Goal: Task Accomplishment & Management: Manage account settings

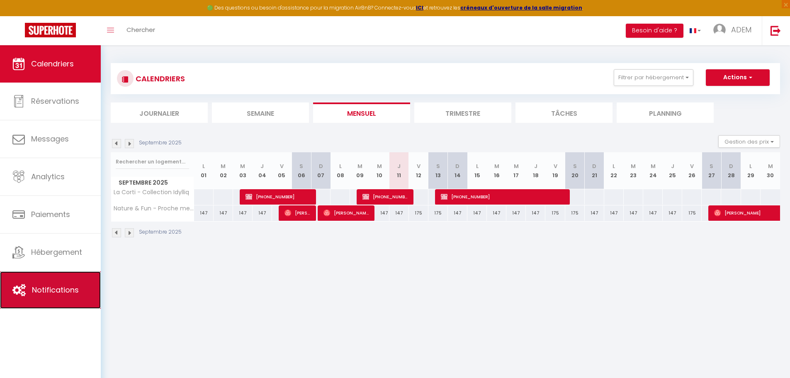
click at [66, 274] on link "Notifications" at bounding box center [50, 289] width 101 height 37
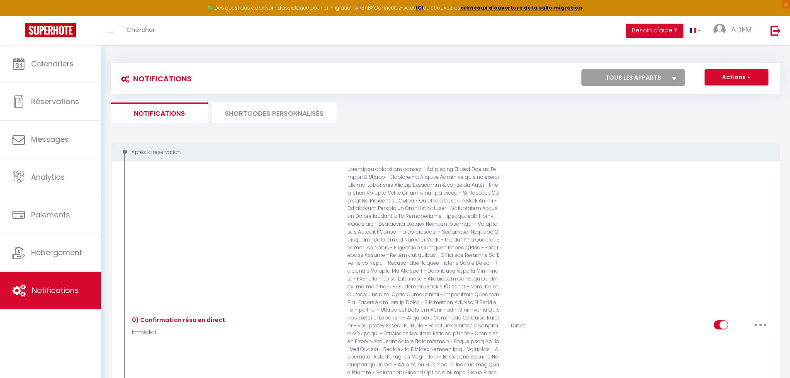
click at [257, 111] on li "SHORTCODES PERSONNALISÉS" at bounding box center [274, 112] width 124 height 20
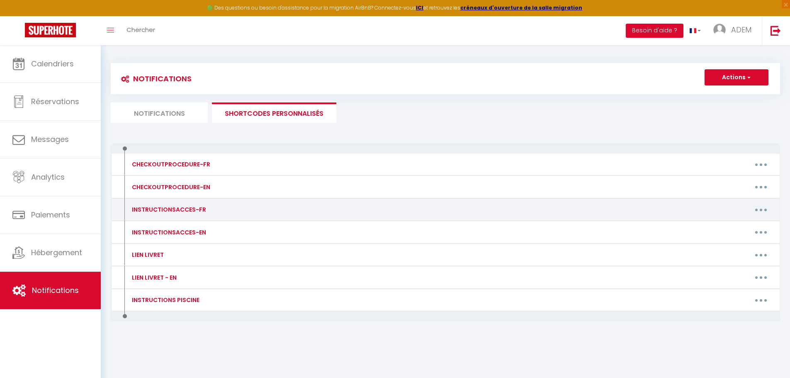
click at [765, 206] on button "button" at bounding box center [760, 209] width 23 height 13
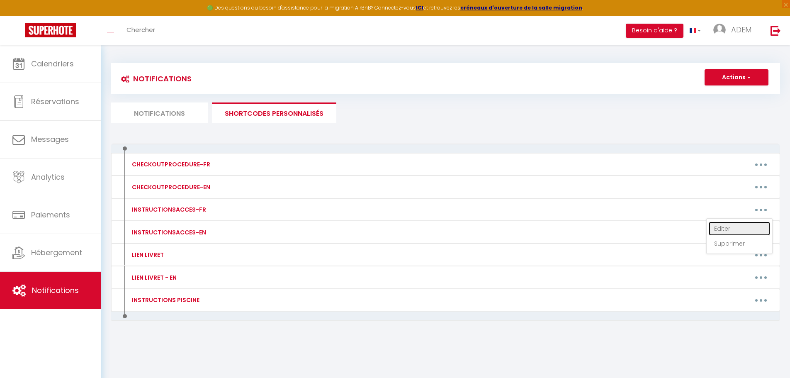
click at [734, 228] on link "Editer" at bounding box center [739, 228] width 61 height 14
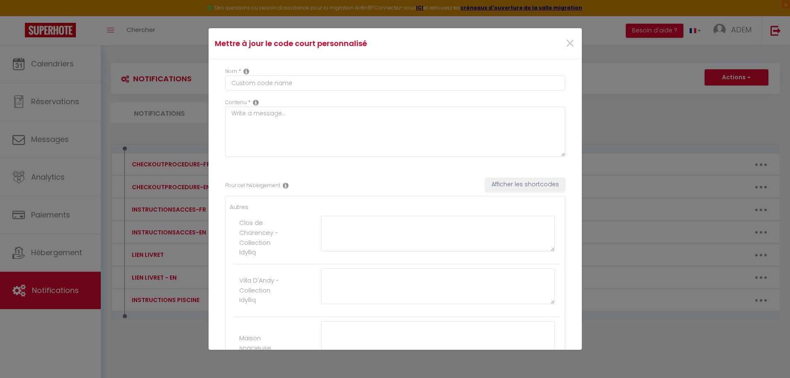
type input "INSTRUCTIONSACCES-FR"
type textarea "Pour accéder à la propriété :"
type textarea "Suivez ce lien pour arriver à la maison [URL][DOMAIN_NAME] Attention il est ind…"
type textarea "Suivez ce lien pour arriver à la maison [URL][DOMAIN_NAME] À droite du portail,…"
type textarea "Suivez ce lien pour arriver à la maison : [URL][DOMAIN_NAME] Pour accéder au lo…"
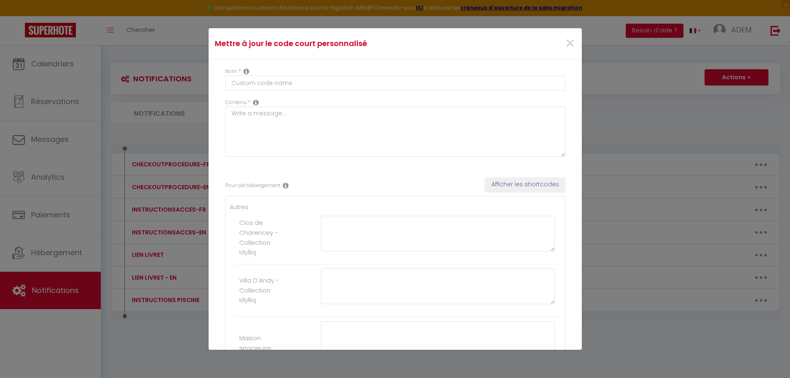
type textarea "Suivez ce lien pour arriver à la maison : [URL][DOMAIN_NAME] La clef de la port…"
type textarea "Suivez ce lien pour arriver à la maison [URL][DOMAIN_NAME] Une fois devant le p…"
type textarea "Suivez ce lien pour arriver à la maison [URL][DOMAIN_NAME] Une boite à clé est …"
type textarea "Voici le lien google maps pour vous rendre à la maison : [URL][DOMAIN_NAME] Vou…"
type textarea "Voici le lien google maps pour vous rendre à la maison : [URL][DOMAIN_NAME] La …"
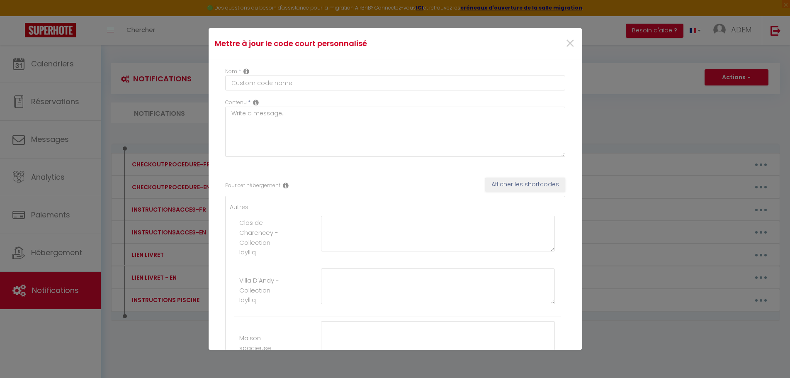
type textarea "Suivez ce lien pour arriver à la maison [URL][DOMAIN_NAME] Le code du portail e…"
type textarea "Suivez ce lien pour arriver à la maison [URL][DOMAIN_NAME] Le portail sera ouve…"
type textarea "Suivez ce lien pour arriver à la maison : [URL][DOMAIN_NAME] 1. Récupérez la cl…"
type textarea "Suivez ce lien pour arriver à la maison : [URL][DOMAIN_NAME] 1. Ouvrir le porta…"
type textarea "Suivez ce lien pour arriver à la maison : [URL][DOMAIN_NAME] Pourriez-vous nous…"
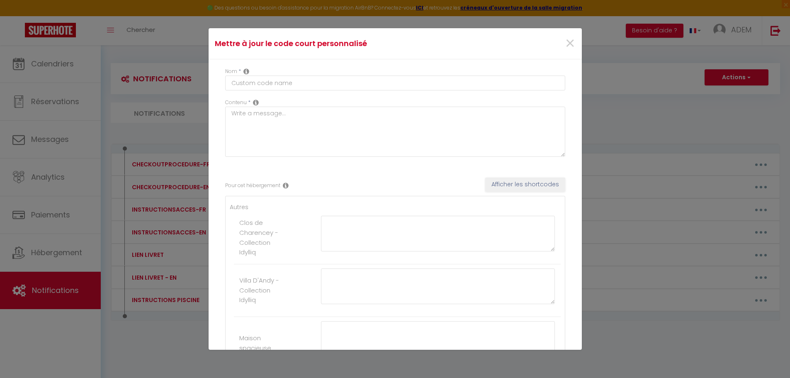
type textarea "Suivez ce lien pour arriver à la maison [URL][DOMAIN_NAME] Passez le portail ve…"
type textarea "Suivez ce lien pour arriver à la maison [URL][DOMAIN_NAME] N'utilisez pas Waze,…"
type textarea "Suivez ce lien pour arriver à la maison [URL][DOMAIN_NAME] La boîte à clé se tr…"
type textarea "Suivez ce lien pour arriver à la maison [URL][DOMAIN_NAME] La boîte à clés se t…"
type textarea "Suivez ce lien pour arriver à la maison [URL][DOMAIN_NAME] Le portail n'est pas…"
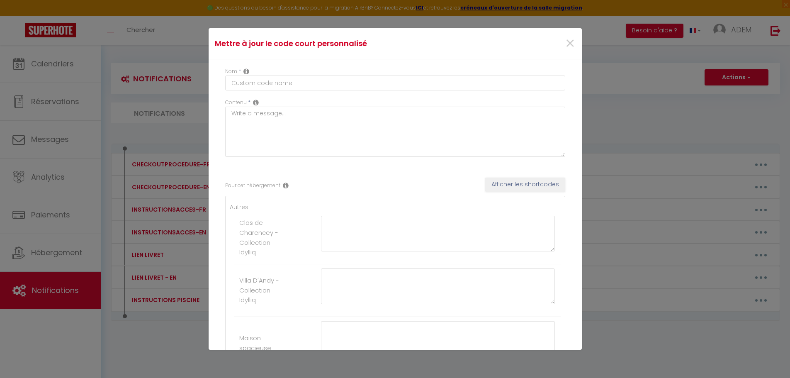
type textarea "Suivez ce lien pour arriver à la maison [URL][DOMAIN_NAME] 1. Tapez le code du …"
type textarea "Suivez ce lien pour arriver à la maison [URL][DOMAIN_NAME] Vous pouvez ouvrir l…"
type textarea "Suivez ce lien pour arriver à la maison [URL][DOMAIN_NAME] En arrivant vous ver…"
type textarea "Suivez ce lien pour arriver à la maison [URL][DOMAIN_NAME] Il n'est pas possibl…"
type textarea "Suivez ce lien pour arriver à la maison [URL][DOMAIN_NAME] La boite à clés se t…"
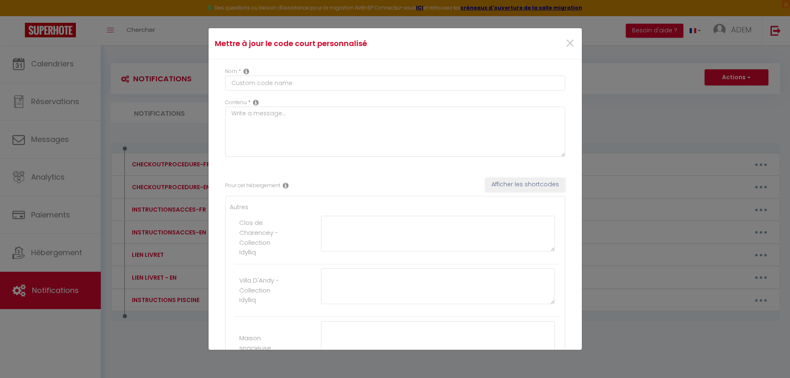
type textarea "Suivez ce lien pour arriver à la maison [URL][DOMAIN_NAME] Pour ouvrir le porta…"
type textarea "Suivez ce lien pour arriver à la maison [URL][DOMAIN_NAME] Les boites à clés se…"
type textarea "Suivez ce lien pour arriver à la maison [URL][DOMAIN_NAME] Le portail est toujo…"
type textarea "Suivez ce lien pour arriver à la maison [URL][DOMAIN_NAME] Ouvrez le portail, g…"
type textarea "Suivez ce lien pour accéder à la maison : [URL][DOMAIN_NAME] Sur le coté droit …"
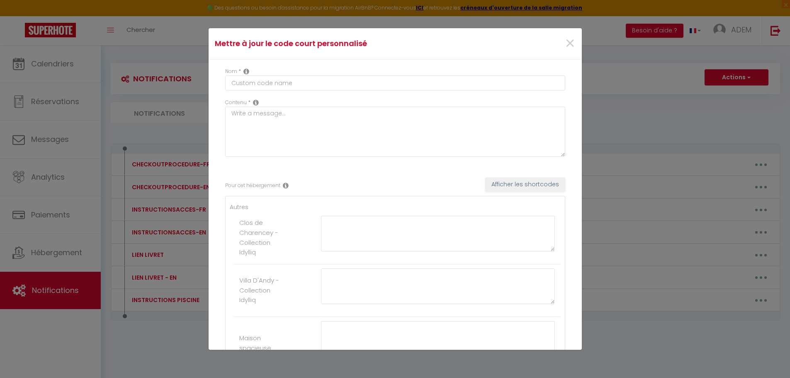
type textarea "Suivez ce lien pour arriver à la maison [URL][DOMAIN_NAME] Une boîte à clé se t…"
type textarea "Suivez ce lien pour arriver à la maison : [URL][DOMAIN_NAME] Ouvrez le portail,…"
type textarea "Suivez ce lien pour arriver à la maison [URL][DOMAIN_NAME] Ouvrez le portail : …"
type textarea "Suivez ce lien pour arriver à la maison [URL][DOMAIN_NAME] Vous pouvez ouvrir l…"
type textarea "Suivez bien ce lien pour arriver à la maison [URL][DOMAIN_NAME] Vous pouvez vou…"
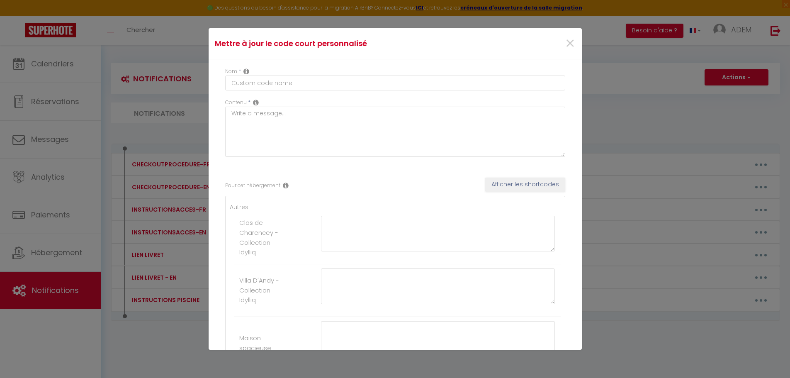
type textarea "Suivez ce lien pour arriver à la maison : [URL][DOMAIN_NAME] Lorsque vous êtes …"
type textarea "Suivez ce lien pour arriver à la maison : [URL][DOMAIN_NAME] Pour entrer, compo…"
type textarea "Suivez ce lien pour arriver à la maison : [URL][DOMAIN_NAME] Le portail s’ouvre…"
type textarea "Suivez ce lien pour arriver à la maison : [URL][DOMAIN_NAME] La boite a clé est…"
type textarea "Suivez ce lien pour arriver à la maison : [URL][DOMAIN_NAME] Ouvrez le portail,…"
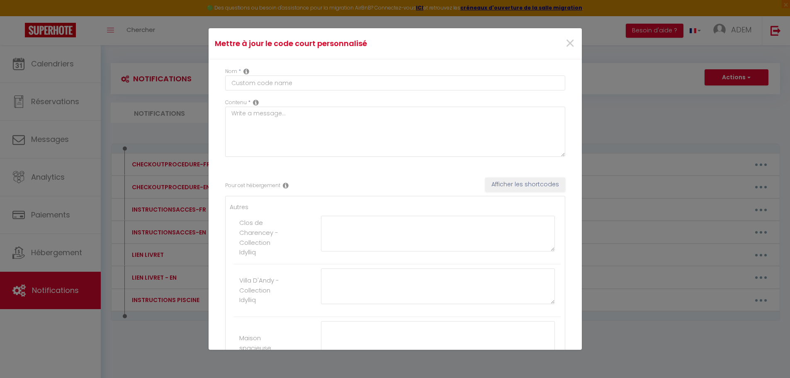
type textarea "Suivez ce lien pour arriver à la maison : [URL][DOMAIN_NAME] Vous pouvez ouvrir…"
type textarea "Suivez ce lien pour arriver à la maison : [URL][DOMAIN_NAME] Une boite a clé se…"
type textarea "Suivez ce lien pour arriver à la maison : [URL][DOMAIN_NAME] Garez-vous devant …"
type textarea "Suivez ce lien pour arriver à la maison : [URL][DOMAIN_NAME] Le code du portail…"
type textarea "Suivez ce lien pour arriver à la maison : [URL][DOMAIN_NAME] Le portail est ouv…"
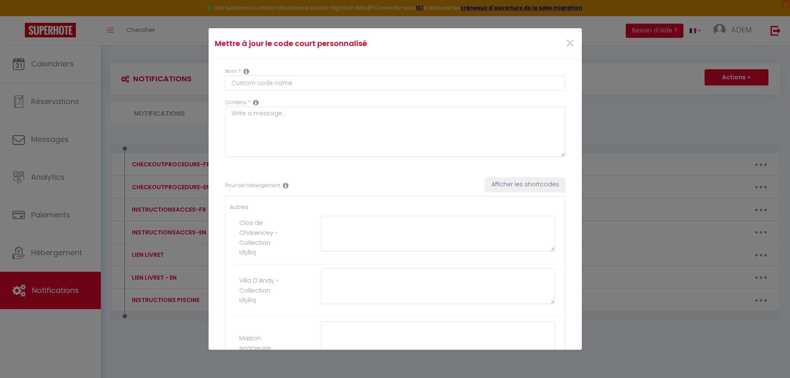
type textarea "Suivez ce lien pour arriver à la maison [URL][DOMAIN_NAME] La boite à clés se t…"
type textarea "Suivez ce lien pour arriver à la maison [URL][DOMAIN_NAME] La boite à clé se tr…"
type textarea "Suivez ce lien pour arriver à la maison : [URL][DOMAIN_NAME] La boîte à clés se…"
type textarea "Suivez ce lien pour arriver à la maison : [URL][DOMAIN_NAME] Nous serons présen…"
type textarea "Suivez ce lien pour arriver à la maison : [URL][DOMAIN_NAME] La boite a clé se …"
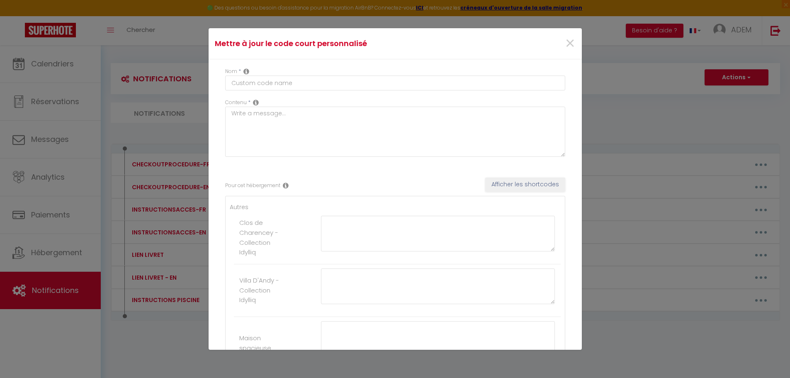
type textarea "Suivez ce lien pour accéder à la maison [URL][DOMAIN_NAME] Vous pouvez vous gar…"
type textarea "Suivez ce lien pour accéder à la maison [URL][DOMAIN_NAME] Pour ouvrir le porta…"
type textarea "Suivez ce lien pour arriver à la maison [URL][DOMAIN_NAME] Ouvrez le portail, g…"
type textarea "Suivez ce lien pour arriver à la maison [URL][DOMAIN_NAME] - Récupérez le badge…"
type textarea "Suivez ce lien pour arriver à la maison : [URL][DOMAIN_NAME] 1.Selon l’heure d’…"
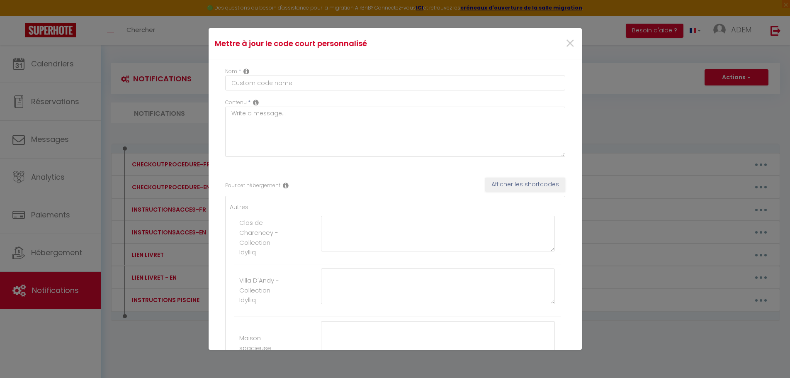
type textarea "Suivez ce lien pour arriver à la maison [URL][DOMAIN_NAME] La boite à clé se tr…"
type textarea "Suivez ce lien pour arriver à la maison [URL][DOMAIN_NAME] Il n'y a pas de port…"
type textarea "Suivez ce lien pour arriver à la maison [URL][DOMAIN_NAME] Garez-vous dans la […"
type textarea "Suivez ce lien pour arriver à la maison [URL][DOMAIN_NAME] La boîte à clés se t…"
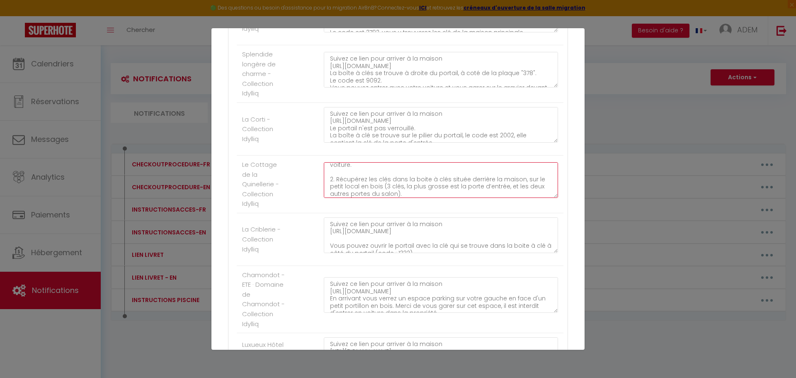
scroll to position [41, 0]
drag, startPoint x: 328, startPoint y: 194, endPoint x: 415, endPoint y: 194, distance: 87.1
click at [415, 194] on textarea "Suivez ce lien pour arriver à la maison [URL][DOMAIN_NAME] 1. Tapez le code du …" at bounding box center [441, 180] width 234 height 36
